Goal: Information Seeking & Learning: Find specific fact

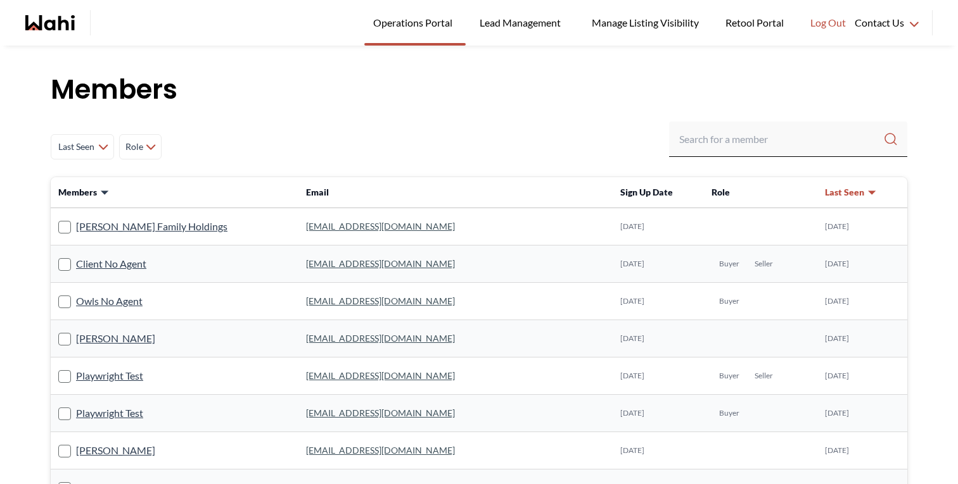
click at [545, 107] on h1 "Members" at bounding box center [479, 90] width 856 height 38
click at [695, 134] on input "Search input" at bounding box center [781, 139] width 204 height 23
paste input "[EMAIL_ADDRESS][DOMAIN_NAME]"
type input "[EMAIL_ADDRESS][DOMAIN_NAME]"
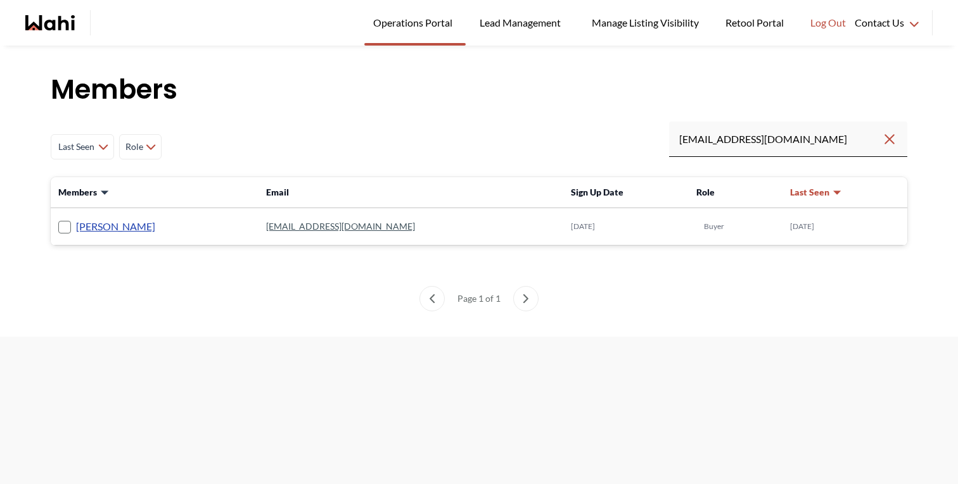
click at [98, 222] on link "[PERSON_NAME]" at bounding box center [115, 226] width 79 height 16
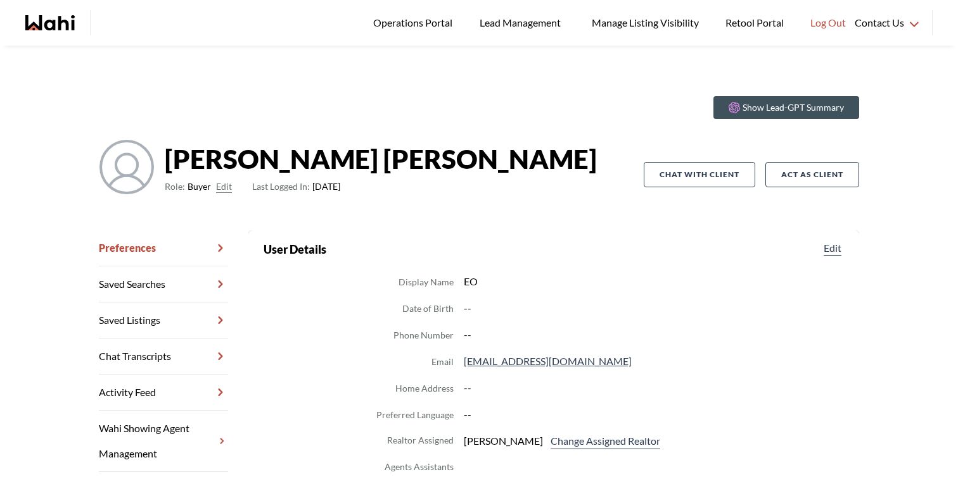
click at [206, 356] on link "Chat Transcripts" at bounding box center [163, 357] width 129 height 36
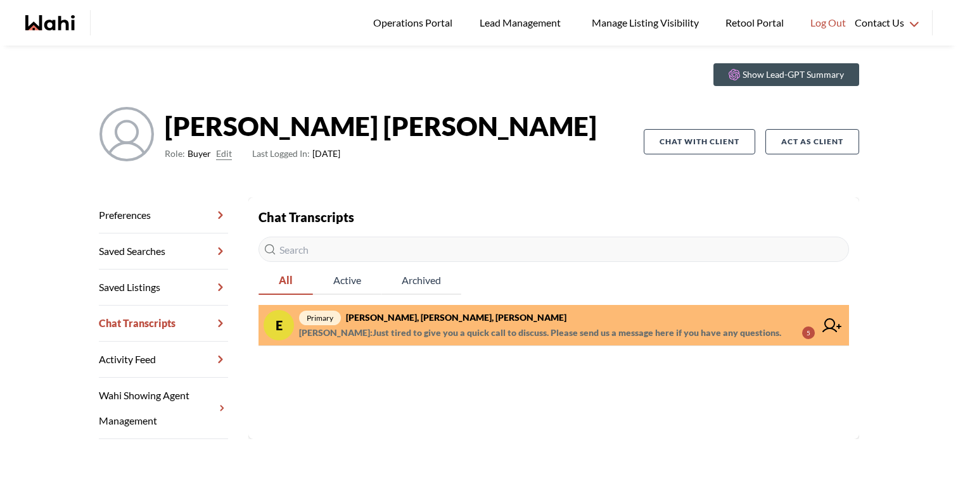
scroll to position [46, 0]
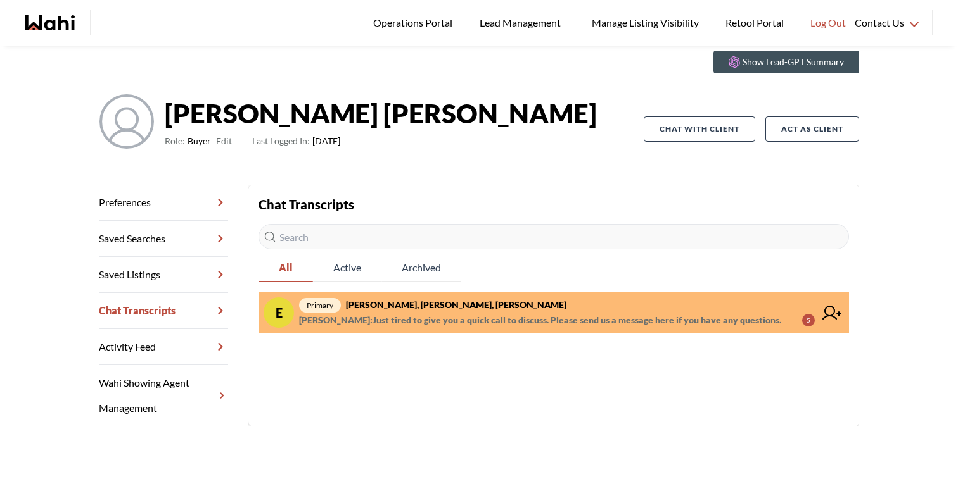
click at [475, 324] on span "Michelle Ryckman : Just tired to give you a quick call to discuss. Please send …" at bounding box center [540, 320] width 482 height 15
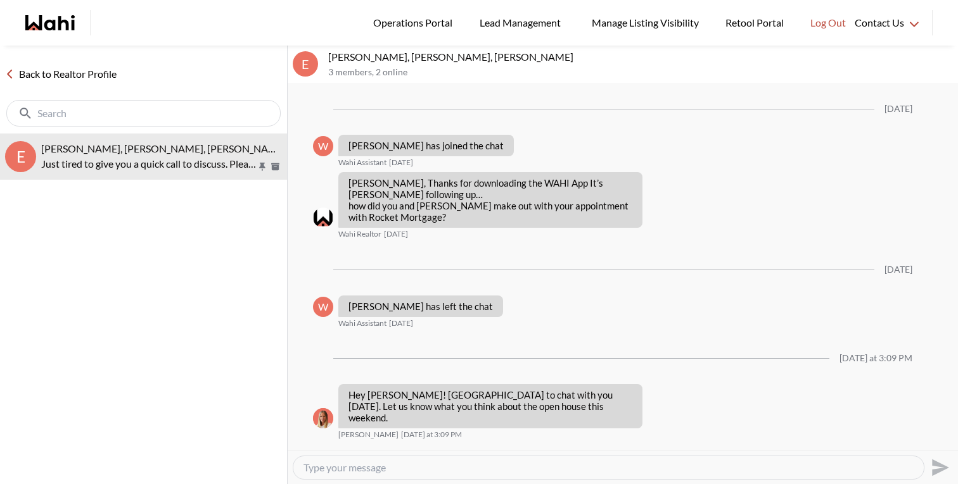
scroll to position [386, 0]
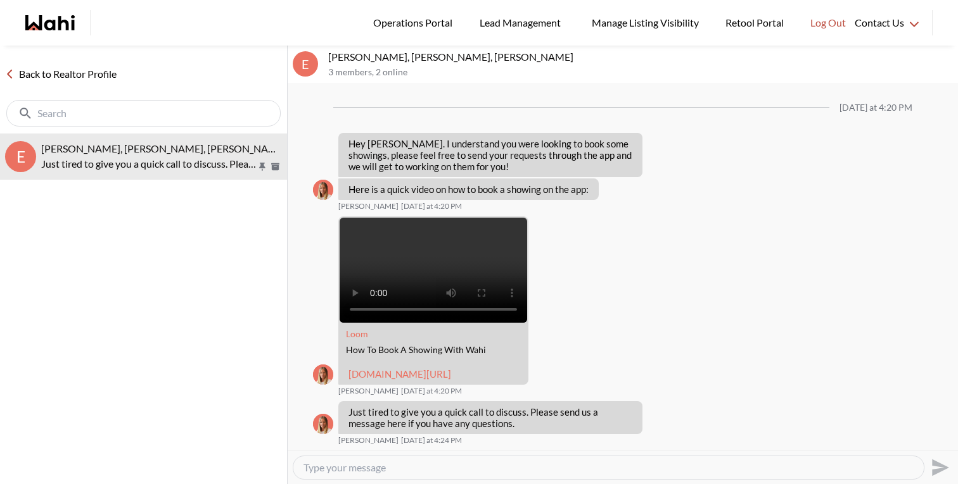
click at [83, 68] on link "Back to Realtor Profile" at bounding box center [61, 74] width 122 height 16
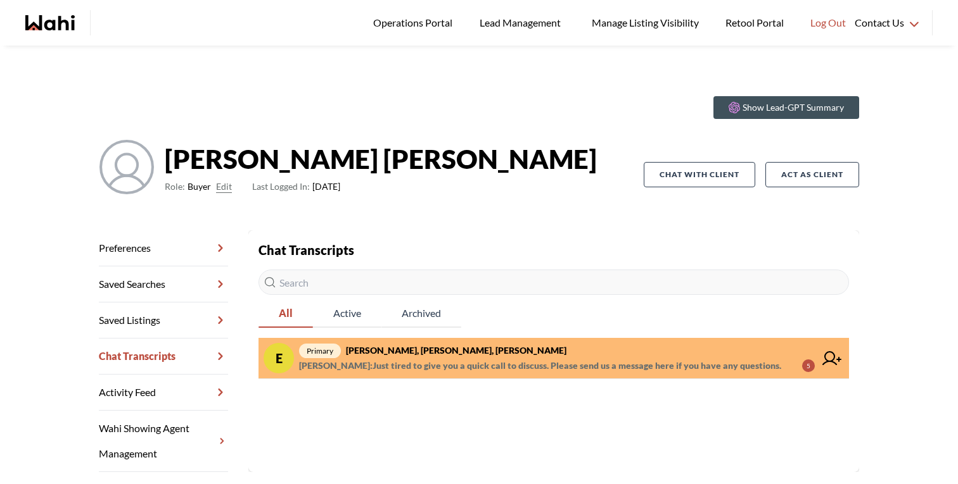
click at [829, 358] on icon at bounding box center [831, 358] width 19 height 14
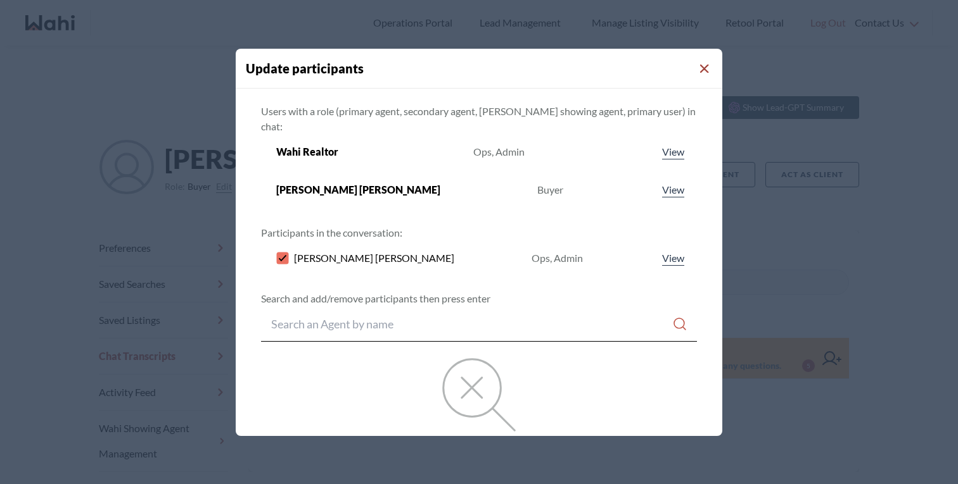
click at [700, 65] on icon "Close Modal" at bounding box center [704, 69] width 9 height 9
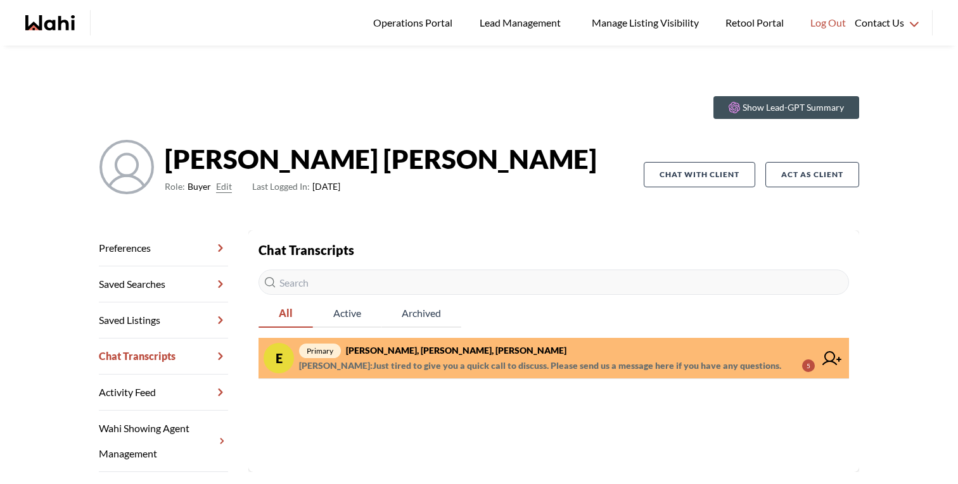
click at [411, 124] on div "Show Lead-GPT Summary [PERSON_NAME] Role: Buyer Edit Last Logged In: [DATE] Cha…" at bounding box center [479, 158] width 760 height 144
click at [158, 245] on link "Preferences" at bounding box center [163, 249] width 129 height 36
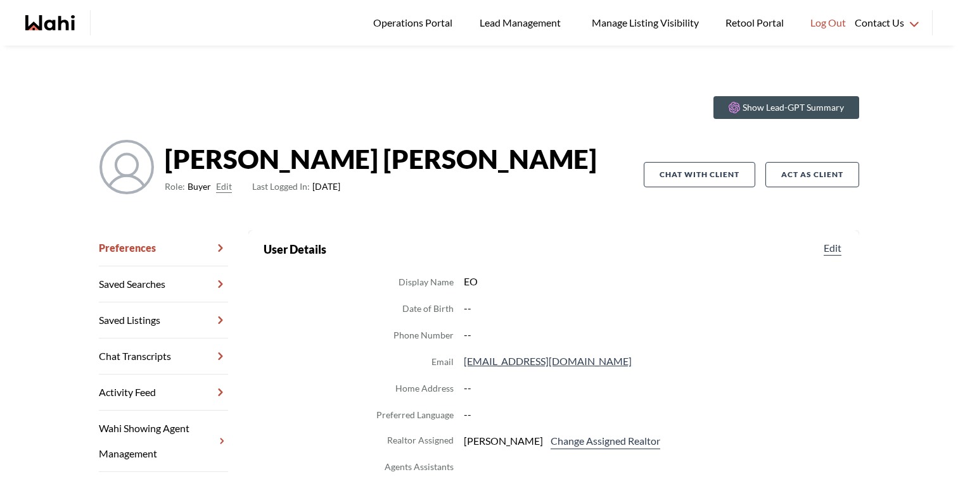
click at [177, 355] on link "Chat Transcripts" at bounding box center [163, 357] width 129 height 36
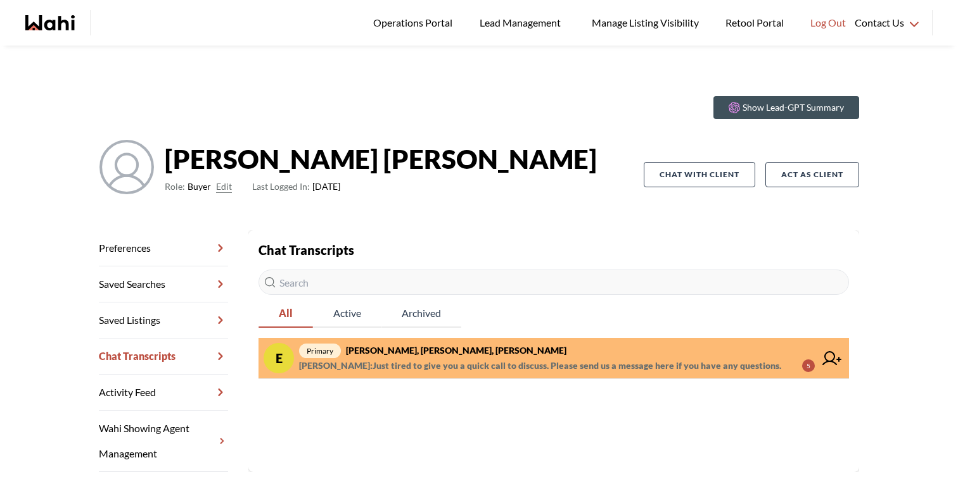
click at [43, 22] on icon "Wahi homepage" at bounding box center [49, 22] width 49 height 15
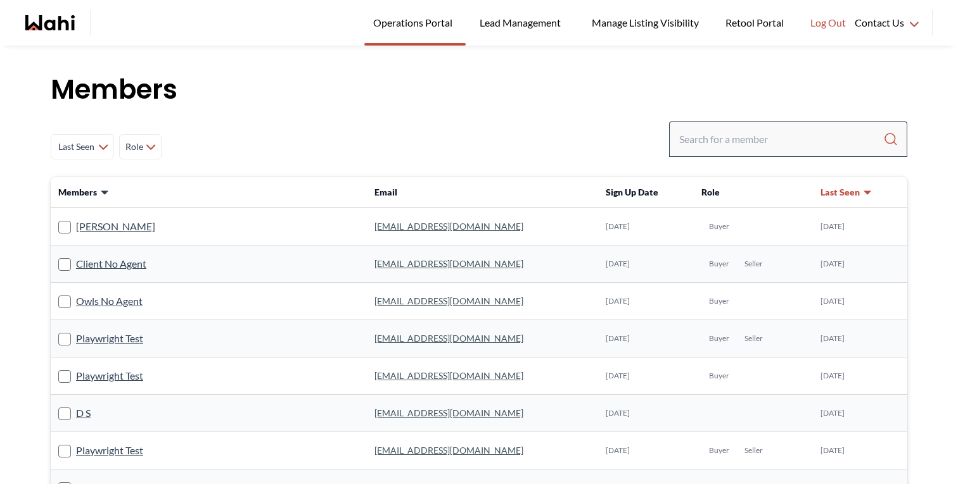
click at [683, 153] on div at bounding box center [788, 139] width 238 height 35
click at [688, 147] on input "Search input" at bounding box center [781, 139] width 204 height 23
type input "wahi realtor"
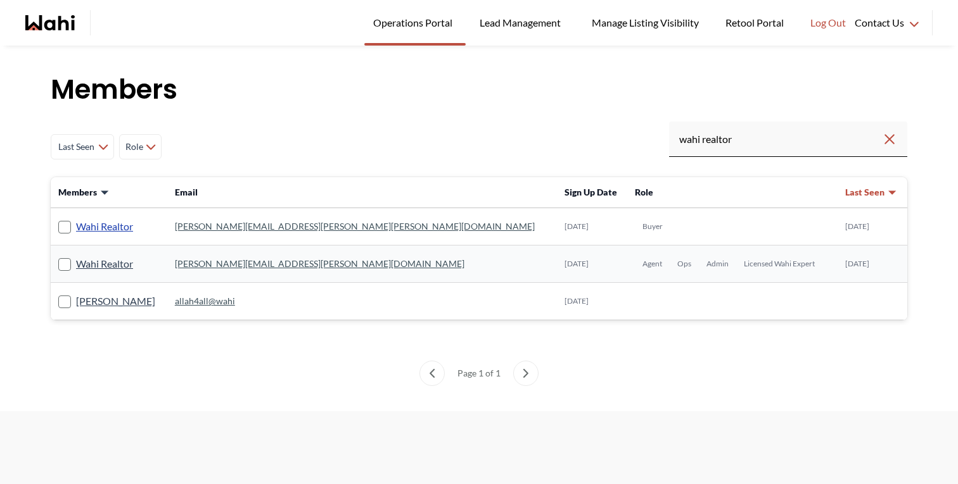
click at [123, 226] on link "Wahi Realtor" at bounding box center [104, 226] width 57 height 16
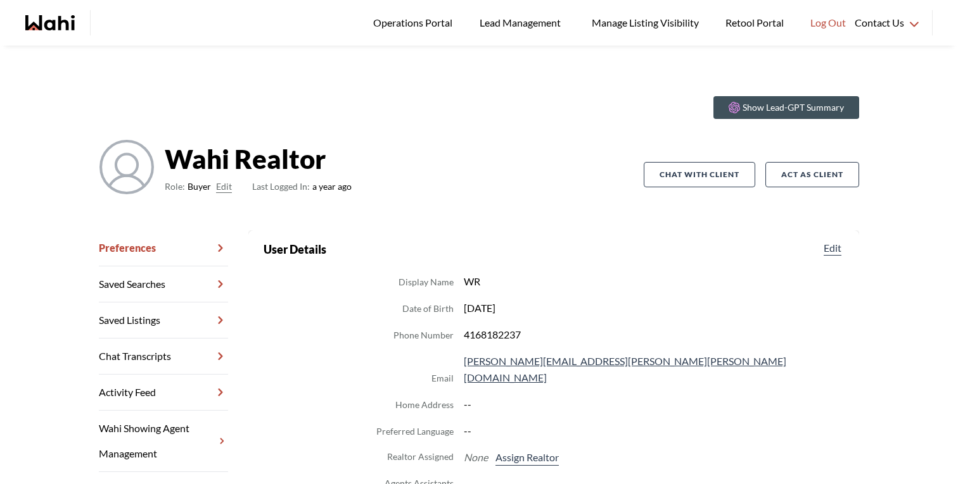
click at [184, 362] on link "Chat Transcripts" at bounding box center [163, 357] width 129 height 36
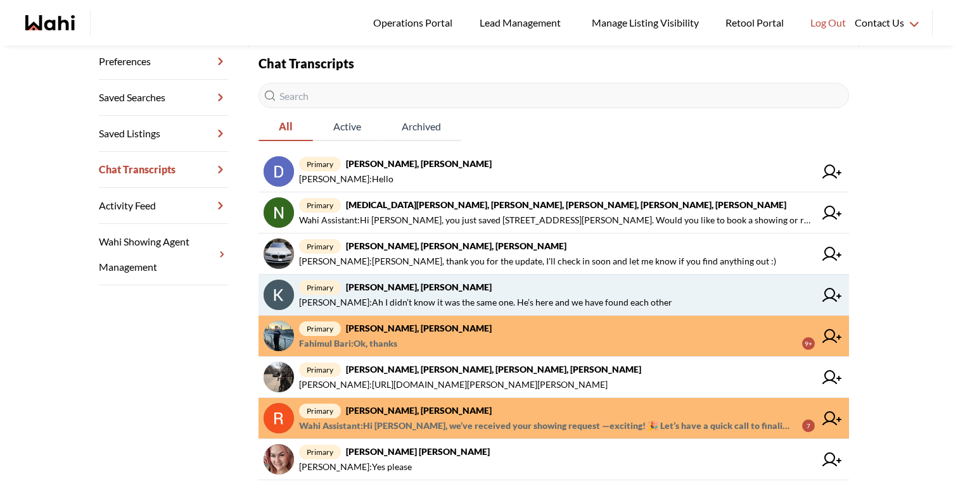
scroll to position [362, 0]
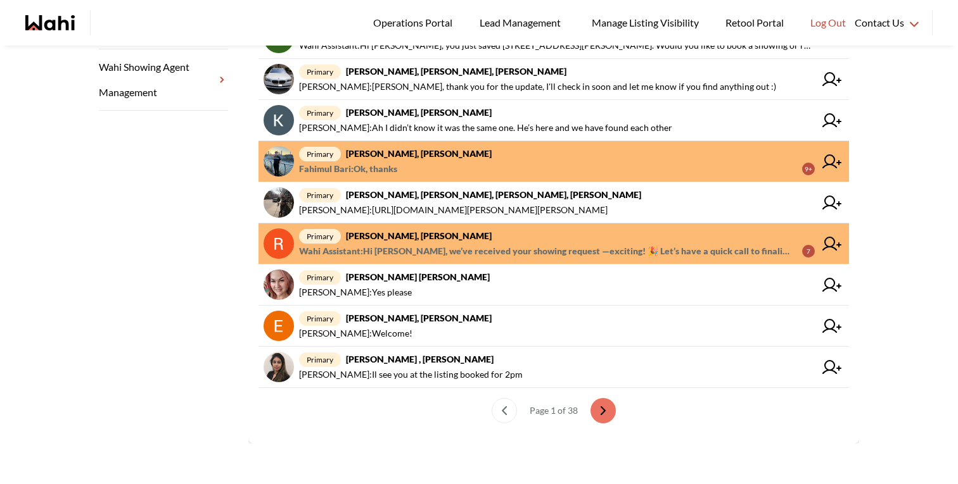
scroll to position [343, 0]
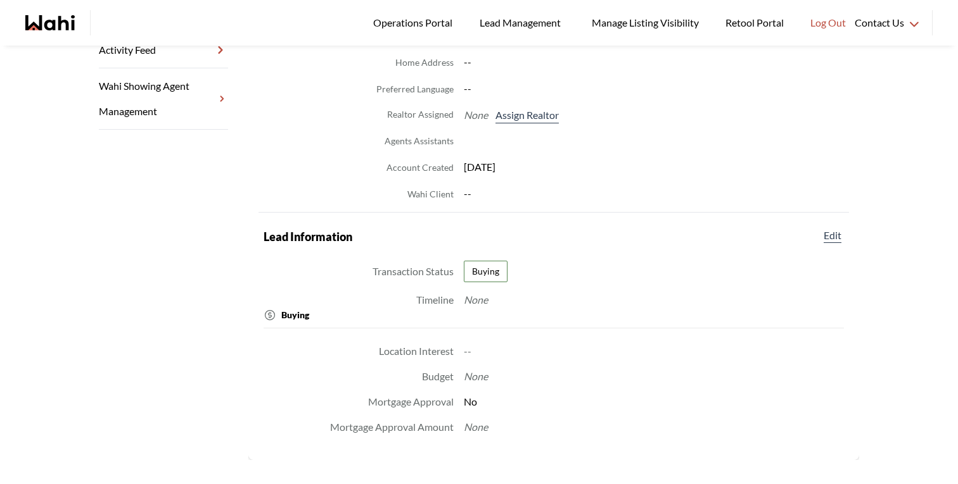
scroll to position [46, 0]
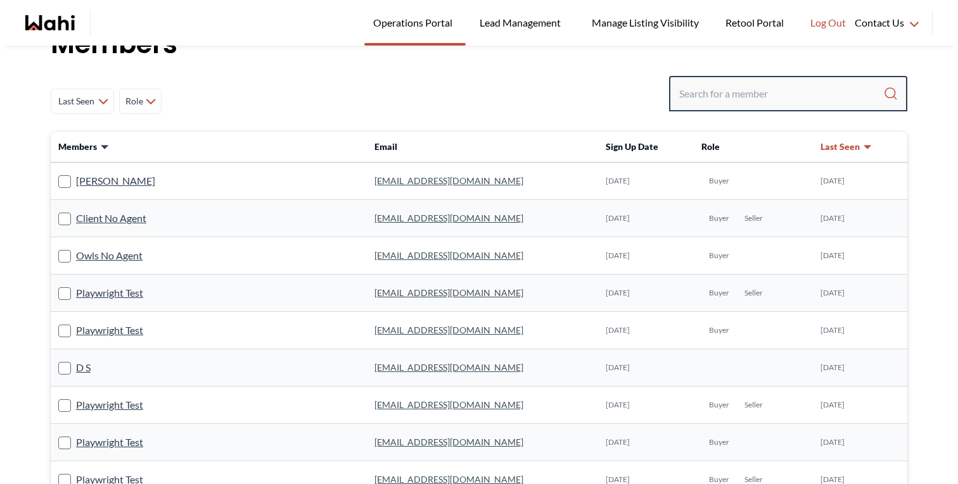
click at [749, 99] on input "Search input" at bounding box center [781, 93] width 204 height 23
type input "wahi realtot"
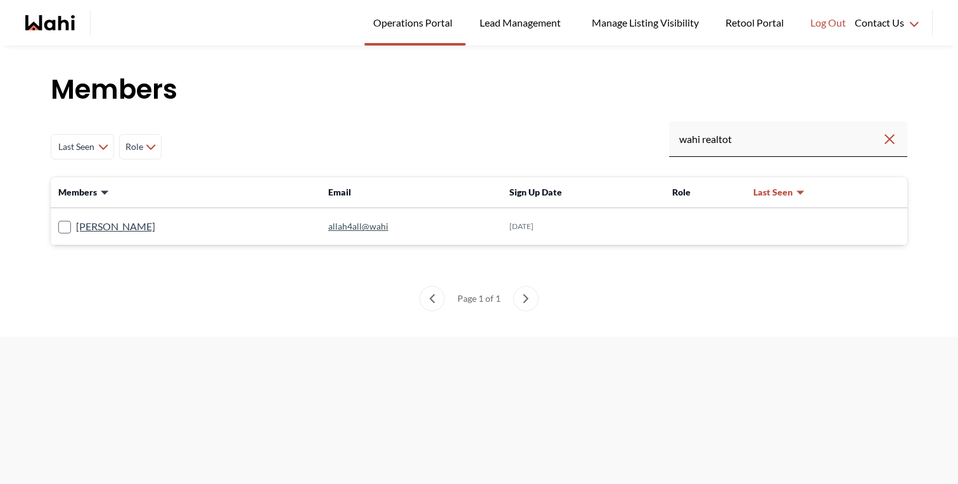
scroll to position [0, 0]
click at [828, 156] on div "wahi realtot" at bounding box center [788, 139] width 238 height 35
click at [792, 130] on input "wahi realtot" at bounding box center [780, 139] width 203 height 23
click at [790, 135] on input "wahi realtot" at bounding box center [780, 139] width 203 height 23
type input "wahi realtor"
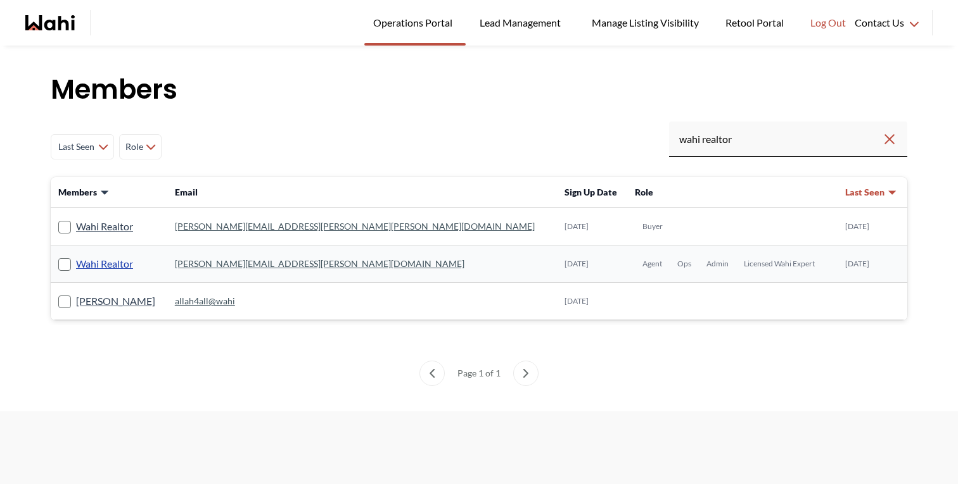
click at [115, 261] on link "Wahi Realtor" at bounding box center [104, 264] width 57 height 16
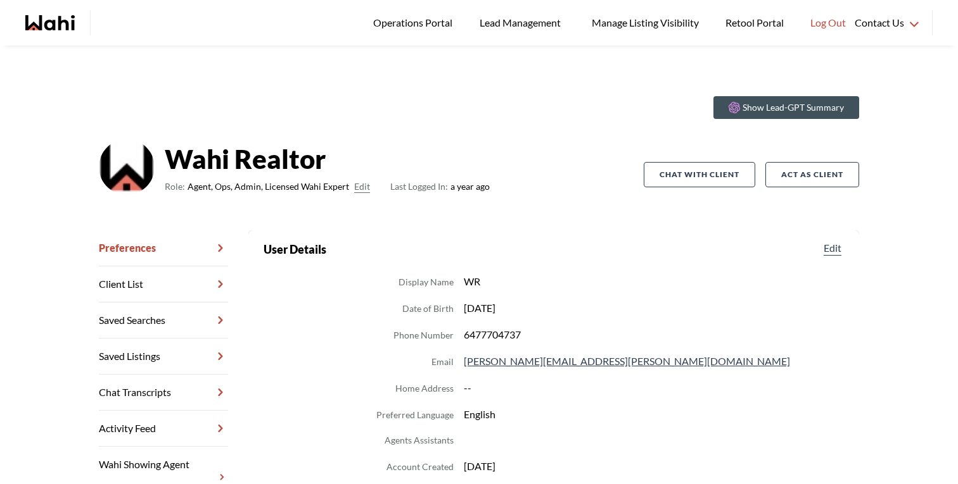
drag, startPoint x: 166, startPoint y: 398, endPoint x: 180, endPoint y: 393, distance: 14.8
click at [166, 398] on link "Chat Transcripts" at bounding box center [163, 393] width 129 height 36
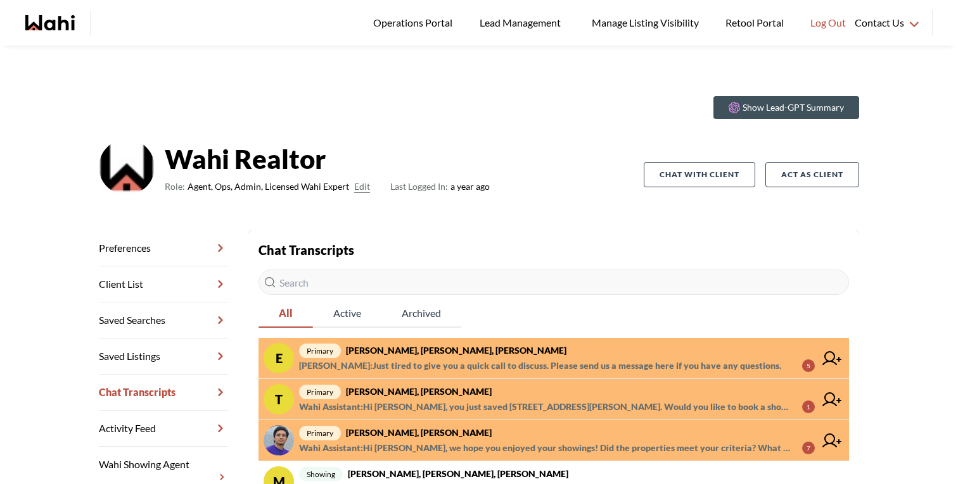
click at [48, 13] on div "main navigation" at bounding box center [65, 22] width 80 height 25
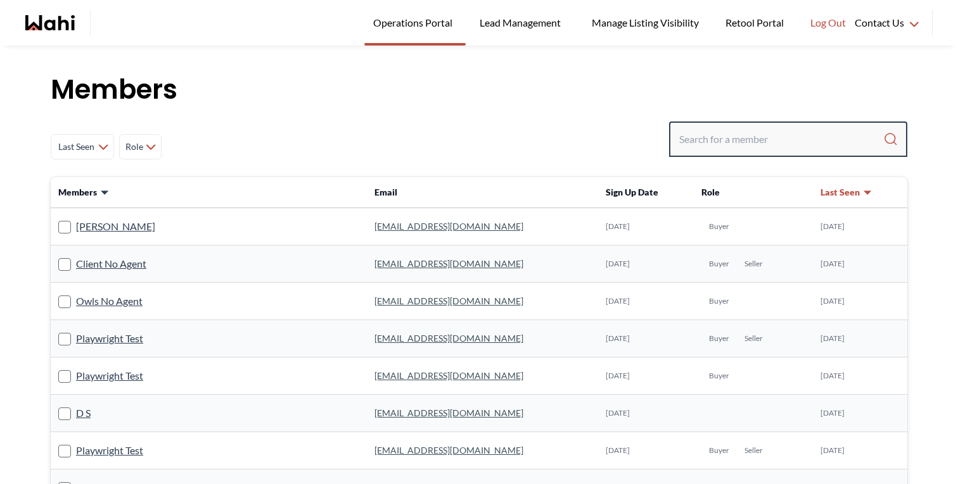
click at [697, 129] on input "Search input" at bounding box center [781, 139] width 204 height 23
paste input "Welcome @Ugo :rpsparty:"
type input "Welcome @Ugo :rpsparty:"
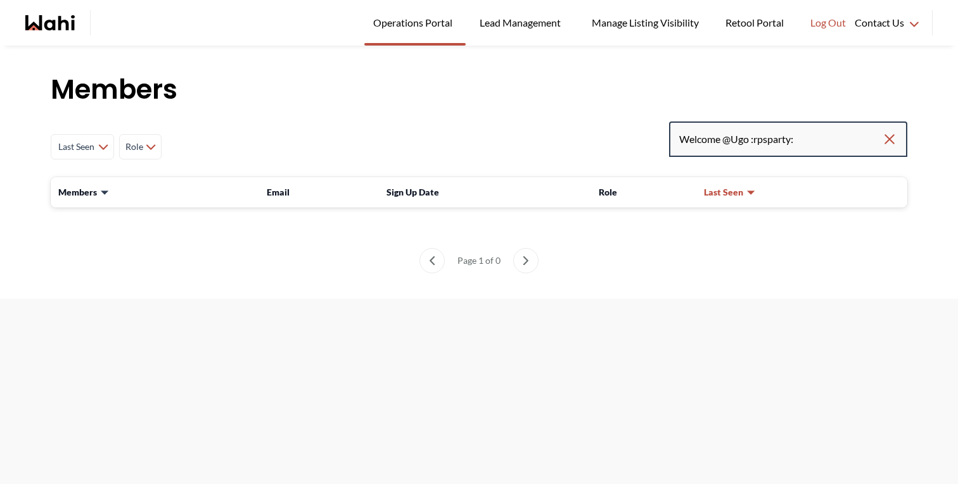
click at [697, 129] on input "Welcome @Ugo :rpsparty:" at bounding box center [780, 139] width 203 height 23
click at [724, 144] on input "Search input" at bounding box center [781, 139] width 204 height 23
click at [795, 136] on input "Search input" at bounding box center [781, 139] width 204 height 23
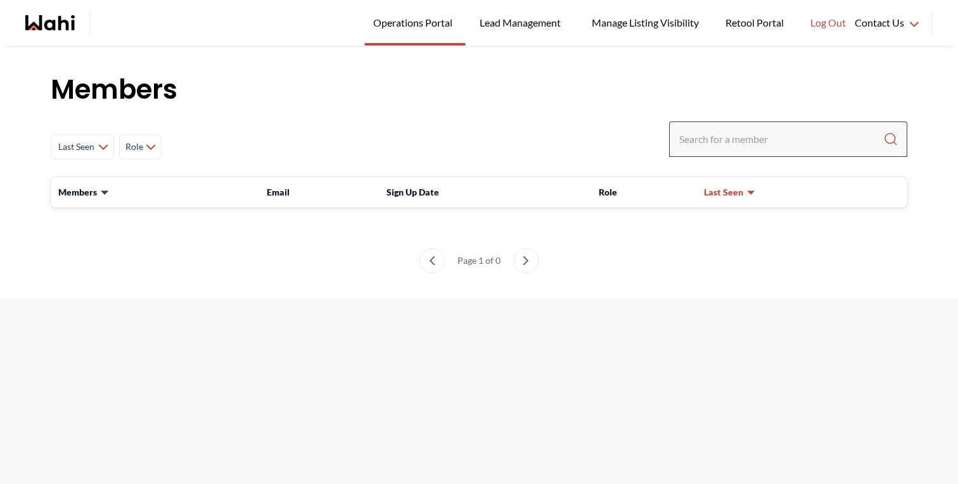
click at [758, 122] on div at bounding box center [788, 139] width 238 height 35
click at [753, 139] on input "Search input" at bounding box center [781, 139] width 204 height 23
paste input "[EMAIL_ADDRESS][DOMAIN_NAME]"
type input "[EMAIL_ADDRESS][DOMAIN_NAME]"
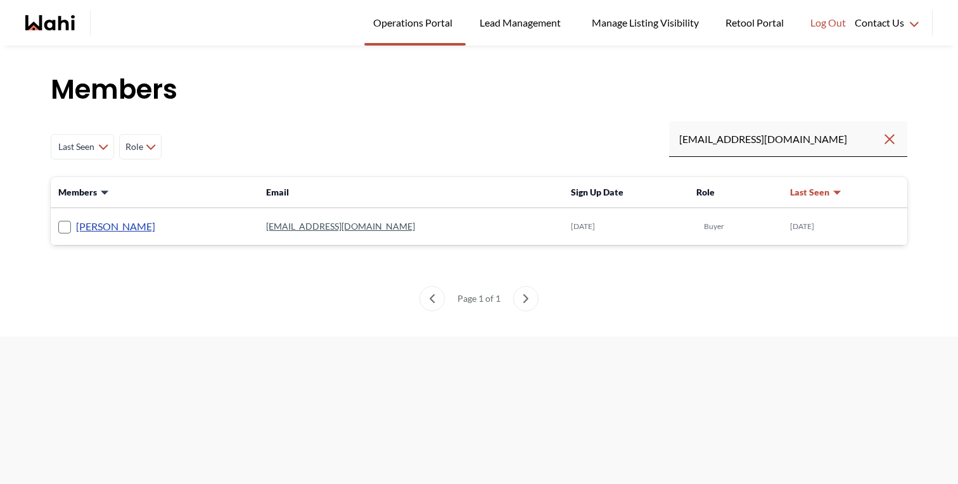
click at [111, 225] on link "[PERSON_NAME]" at bounding box center [115, 226] width 79 height 16
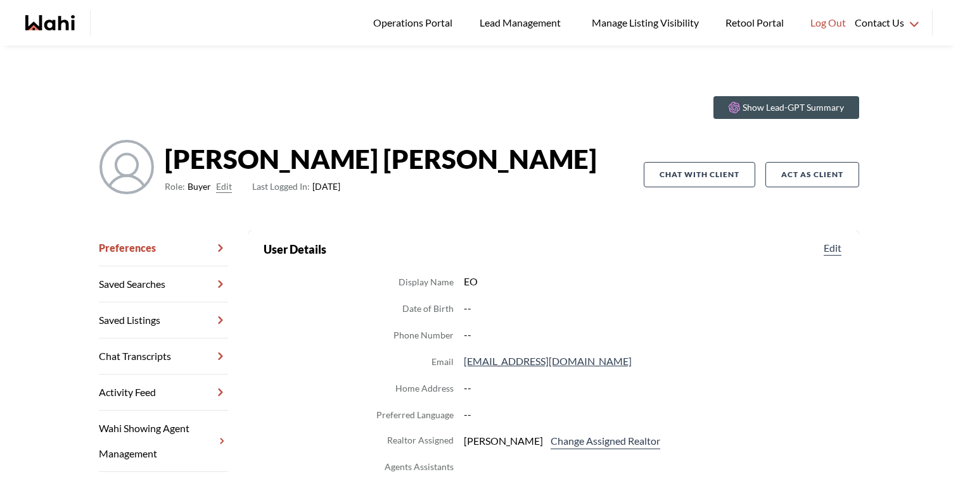
click at [179, 357] on link "Chat Transcripts" at bounding box center [163, 357] width 129 height 36
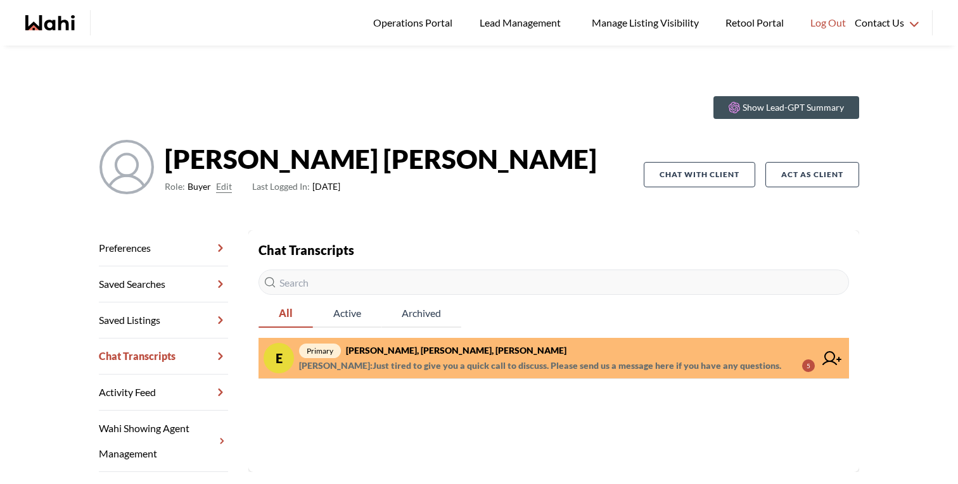
click at [276, 96] on div "Show Lead-GPT Summary [PERSON_NAME] Role: Buyer Edit Last Logged In: [DATE] Cha…" at bounding box center [479, 158] width 760 height 144
click at [498, 220] on div "Show Lead-GPT Summary [PERSON_NAME] Role: Buyer Edit Last Logged In: [DATE] Cha…" at bounding box center [479, 158] width 760 height 144
click at [168, 246] on link "Preferences" at bounding box center [163, 249] width 129 height 36
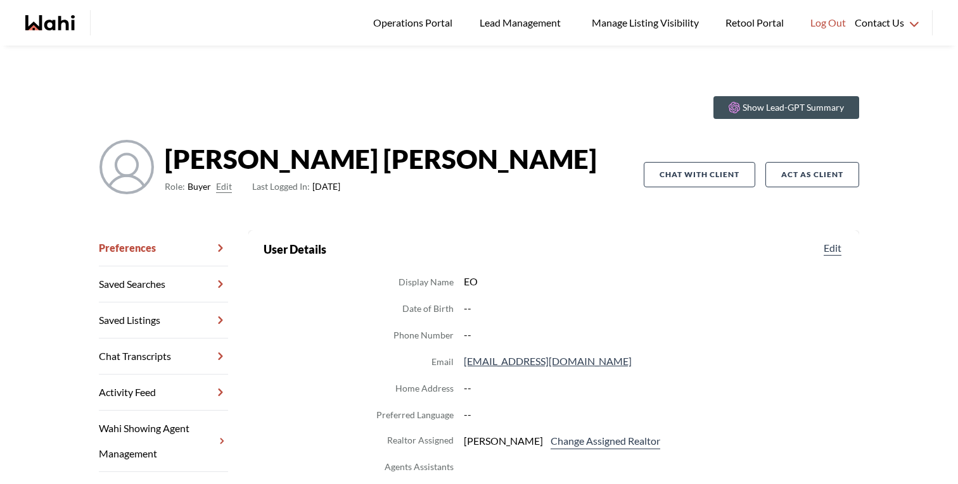
click at [136, 255] on link "Preferences" at bounding box center [163, 249] width 129 height 36
click at [165, 371] on link "Chat Transcripts" at bounding box center [163, 357] width 129 height 36
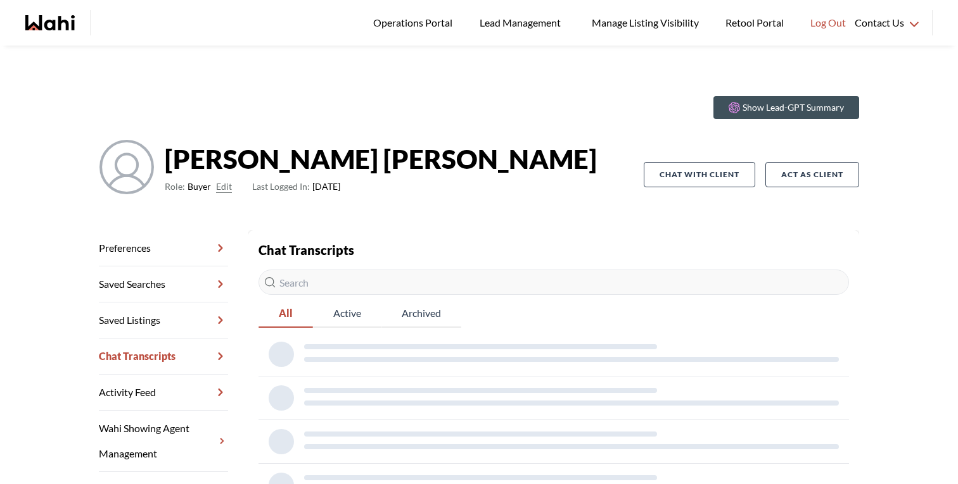
click at [168, 358] on link "Chat Transcripts" at bounding box center [163, 357] width 129 height 36
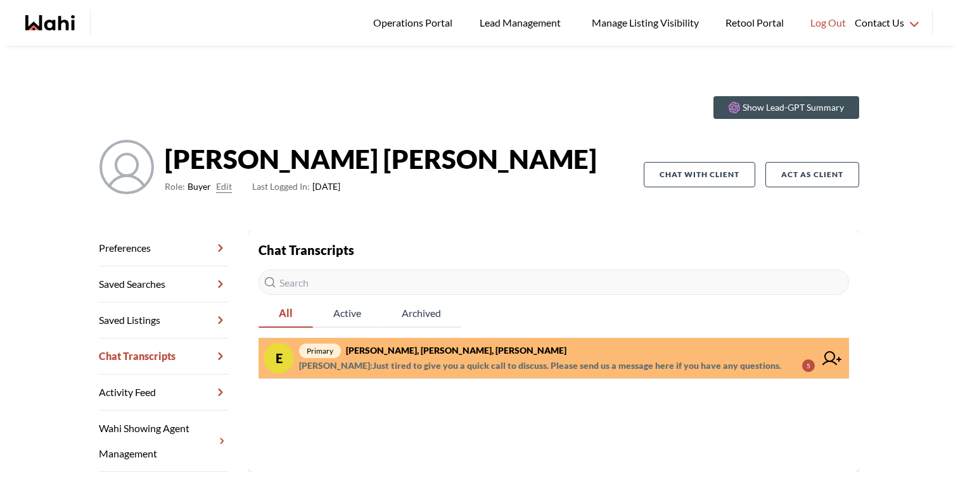
click at [611, 123] on div "Show Lead-GPT Summary [PERSON_NAME] Role: Buyer Edit Last Logged In: [DATE] Cha…" at bounding box center [479, 158] width 760 height 144
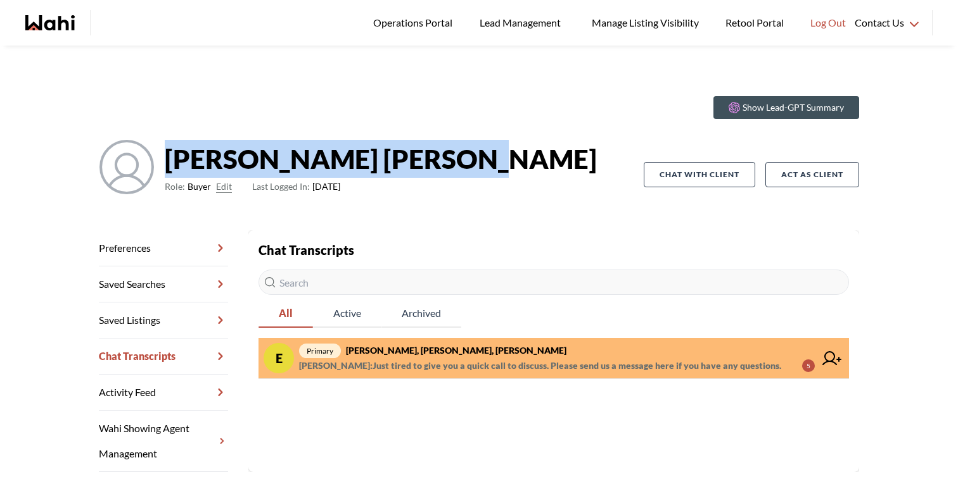
drag, startPoint x: 347, startPoint y: 163, endPoint x: 160, endPoint y: 160, distance: 187.5
click at [165, 160] on strong "Erik Odegaard" at bounding box center [381, 159] width 432 height 38
drag, startPoint x: 194, startPoint y: 160, endPoint x: 230, endPoint y: 86, distance: 81.6
click at [230, 86] on div "Show Lead-GPT Summary [PERSON_NAME] Role: Buyer Edit Last Logged In: [DATE] Cha…" at bounding box center [479, 158] width 760 height 144
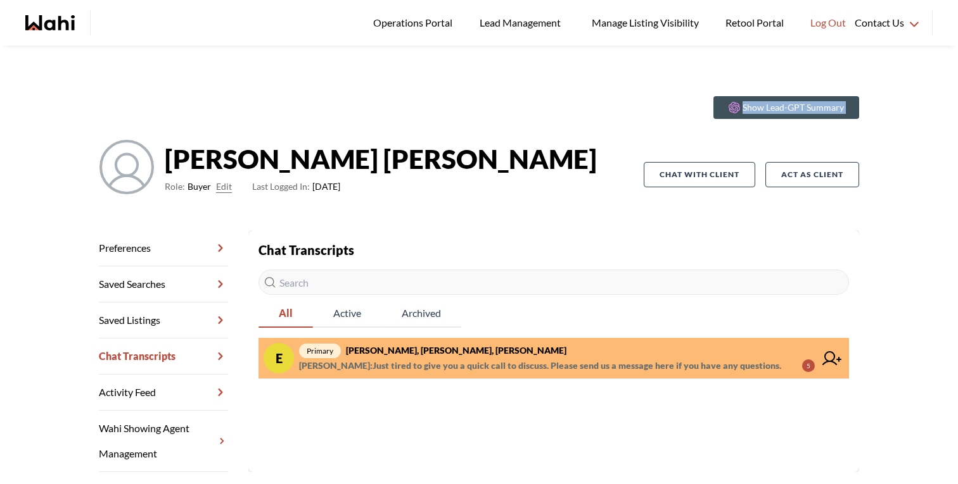
click at [230, 86] on div "Show Lead-GPT Summary [PERSON_NAME] Role: Buyer Edit Last Logged In: [DATE] Cha…" at bounding box center [479, 158] width 760 height 144
click at [305, 242] on div "Chat Transcripts All Active Archived E primary Erik Odegaard, Michelle, Wahi Mi…" at bounding box center [553, 310] width 590 height 139
click at [305, 246] on strong "Chat Transcripts" at bounding box center [306, 250] width 96 height 15
